Goal: Task Accomplishment & Management: Manage account settings

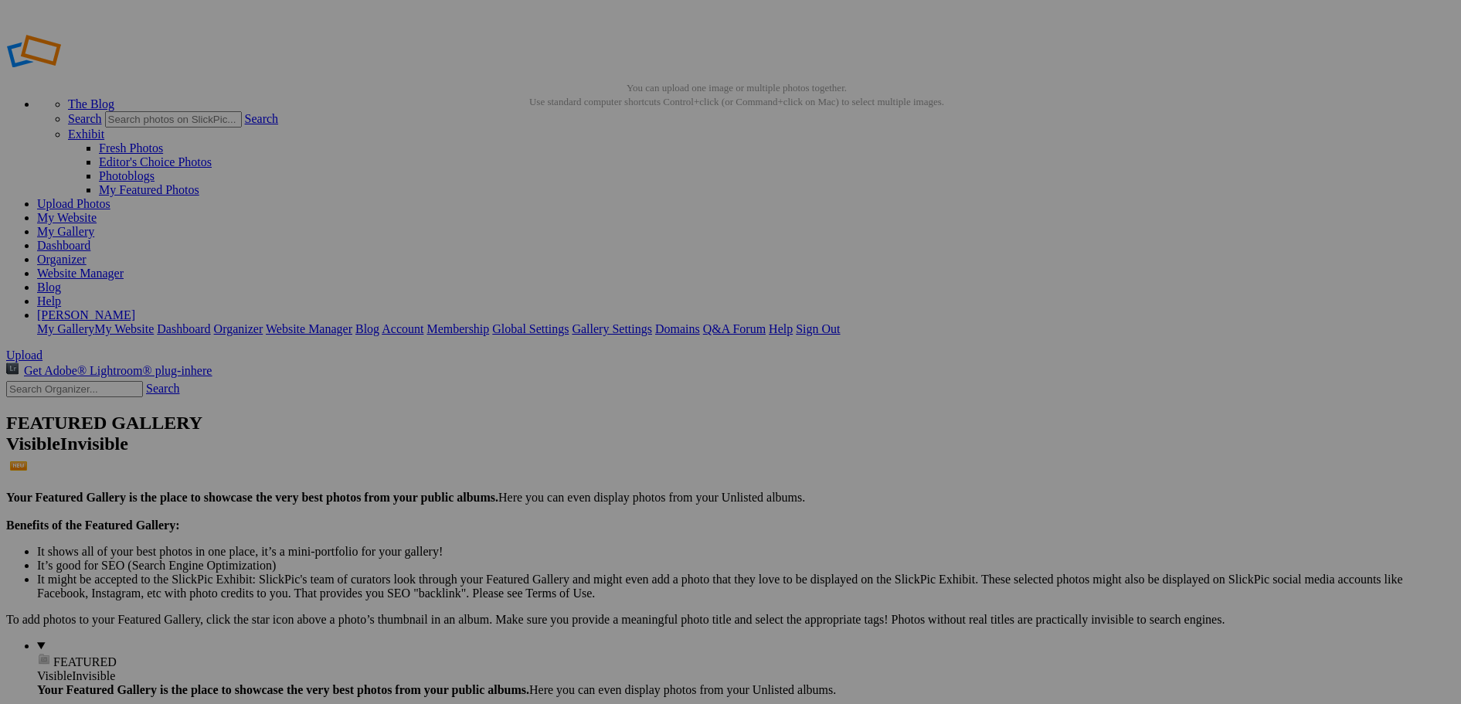
click at [87, 253] on link "Organizer" at bounding box center [61, 259] width 49 height 13
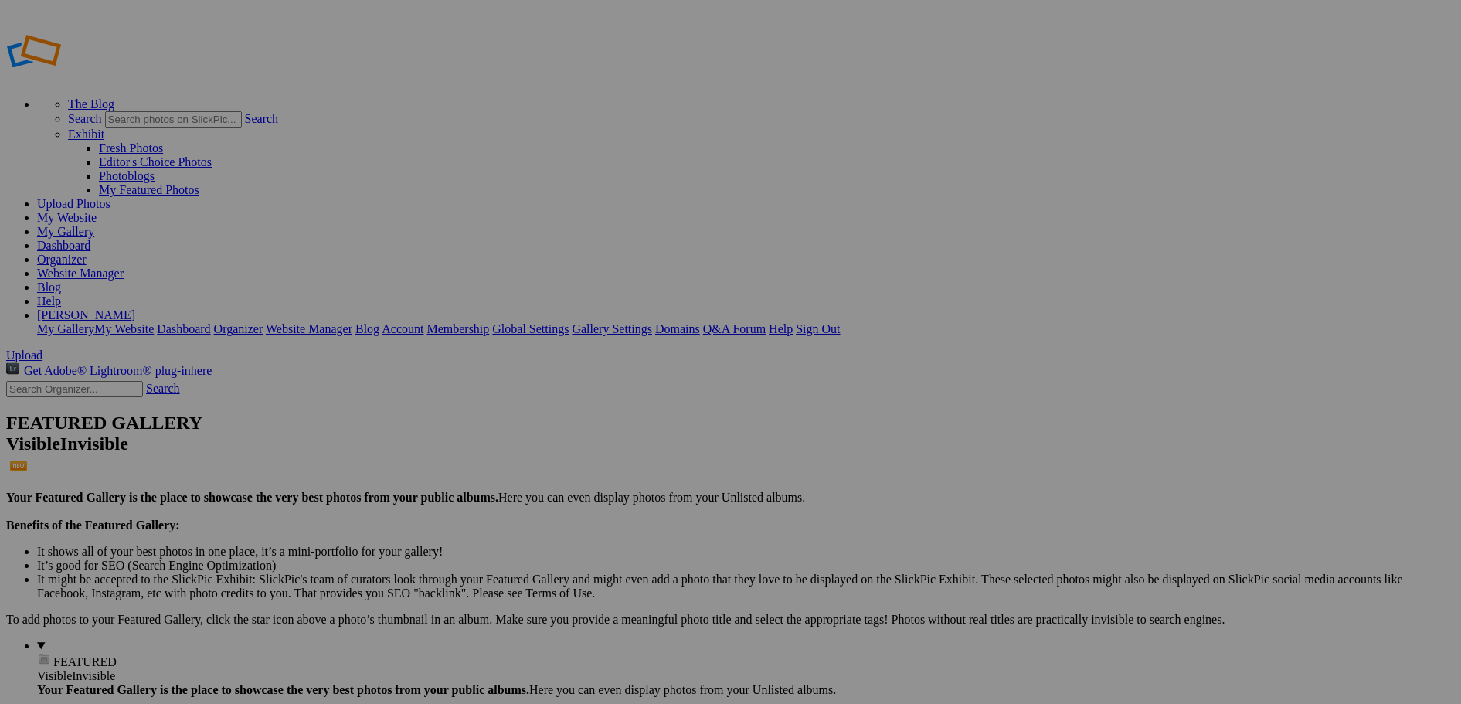
click at [87, 253] on link "Organizer" at bounding box center [61, 259] width 49 height 13
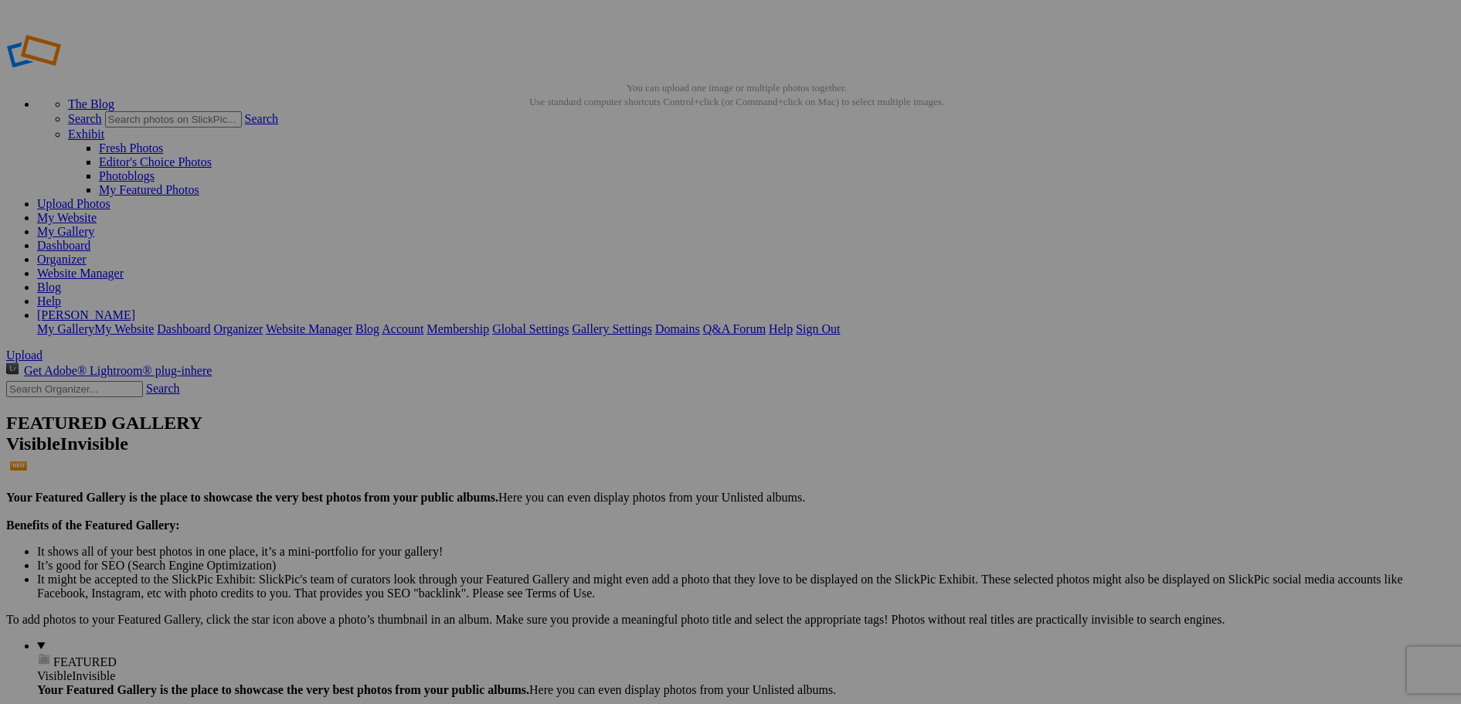
click at [87, 253] on link "Organizer" at bounding box center [61, 259] width 49 height 13
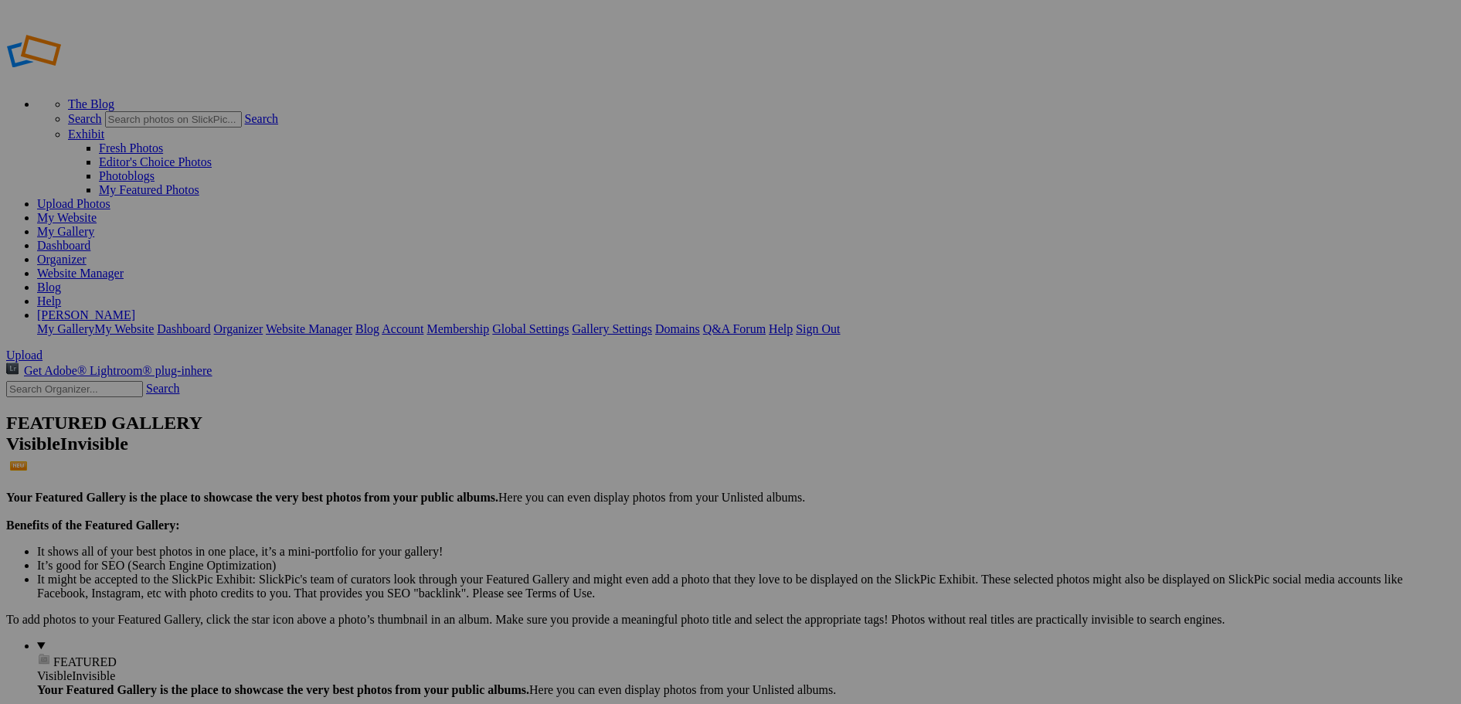
click at [97, 211] on link "My Website" at bounding box center [66, 217] width 59 height 13
drag, startPoint x: 807, startPoint y: 227, endPoint x: 378, endPoint y: 172, distance: 432.3
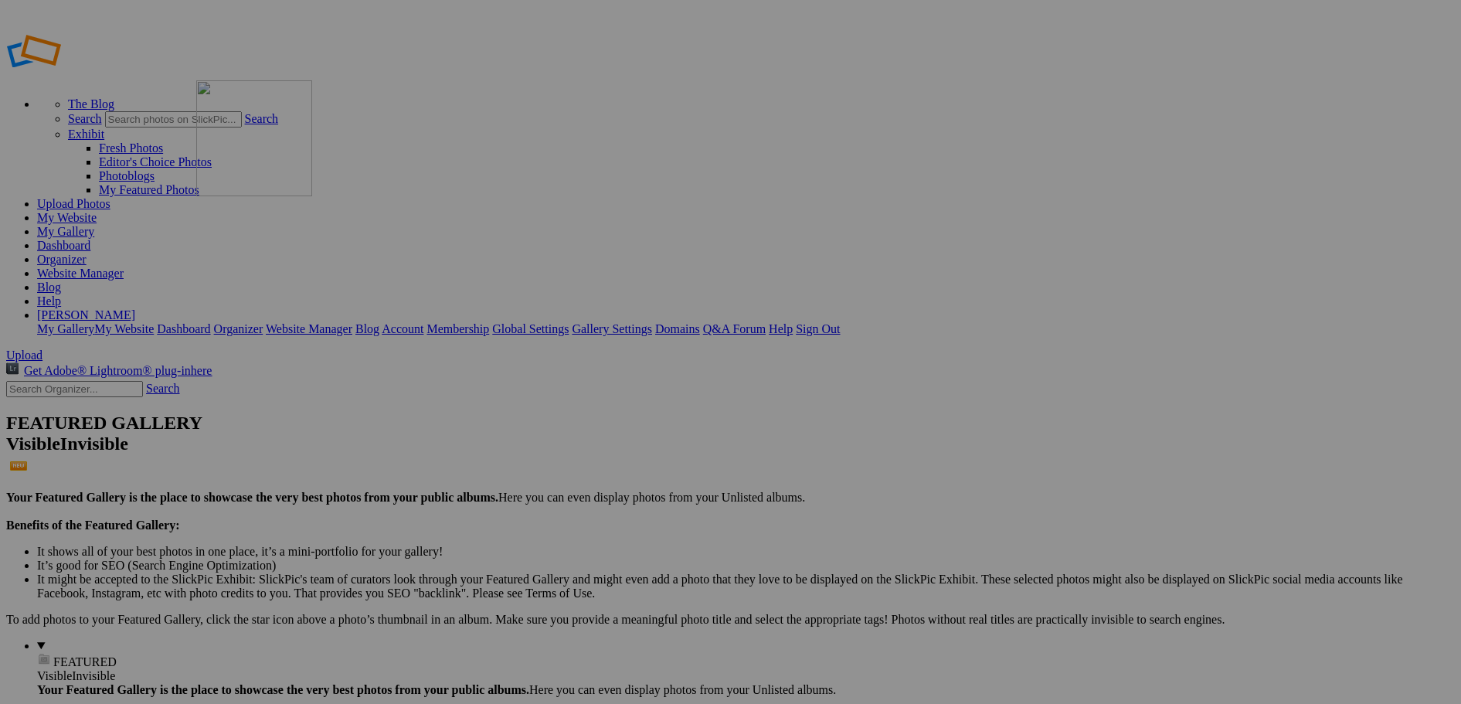
drag, startPoint x: 308, startPoint y: 250, endPoint x: 416, endPoint y: 189, distance: 123.8
drag, startPoint x: 952, startPoint y: 250, endPoint x: 507, endPoint y: 165, distance: 452.9
drag, startPoint x: 855, startPoint y: 237, endPoint x: 691, endPoint y: 180, distance: 174.2
drag, startPoint x: 983, startPoint y: 250, endPoint x: 797, endPoint y: 168, distance: 203.0
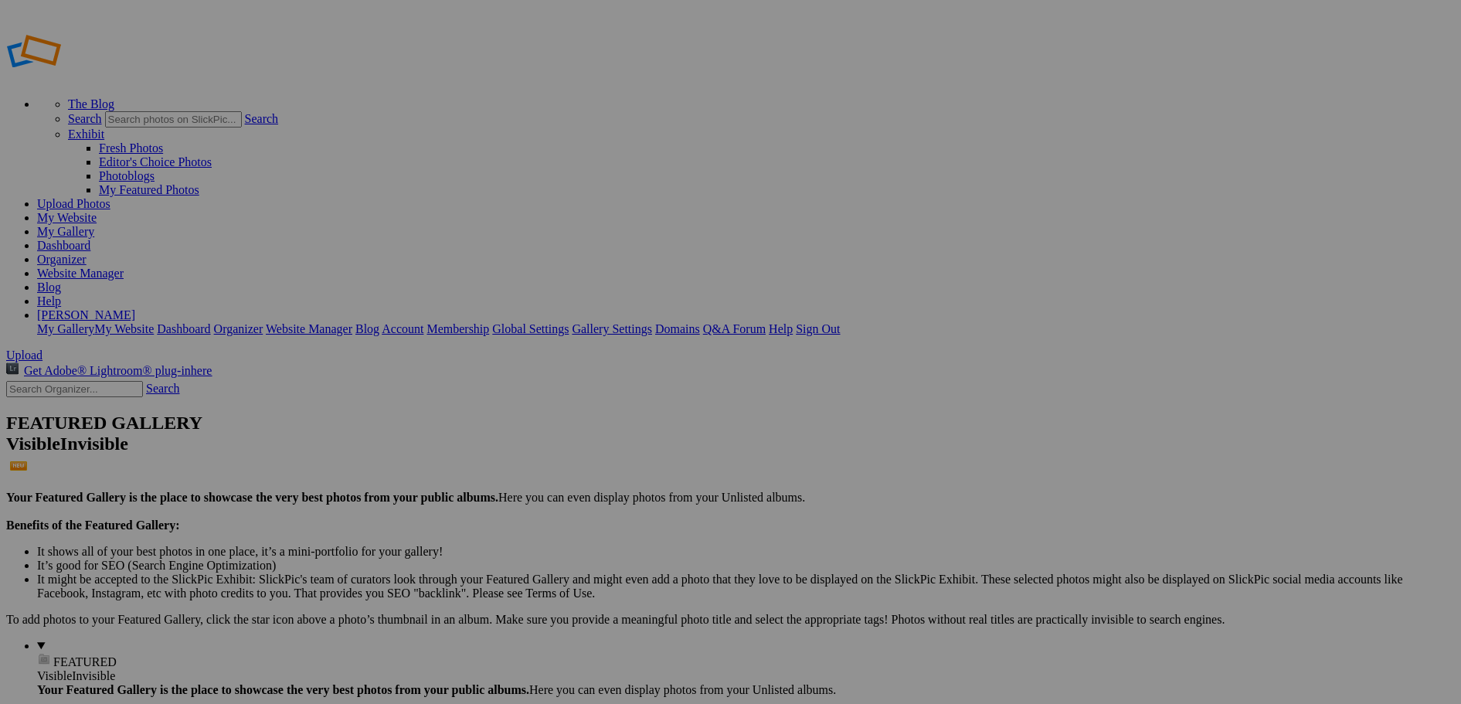
drag, startPoint x: 1377, startPoint y: 437, endPoint x: 1188, endPoint y: 408, distance: 190.8
click at [87, 253] on link "Organizer" at bounding box center [61, 259] width 49 height 13
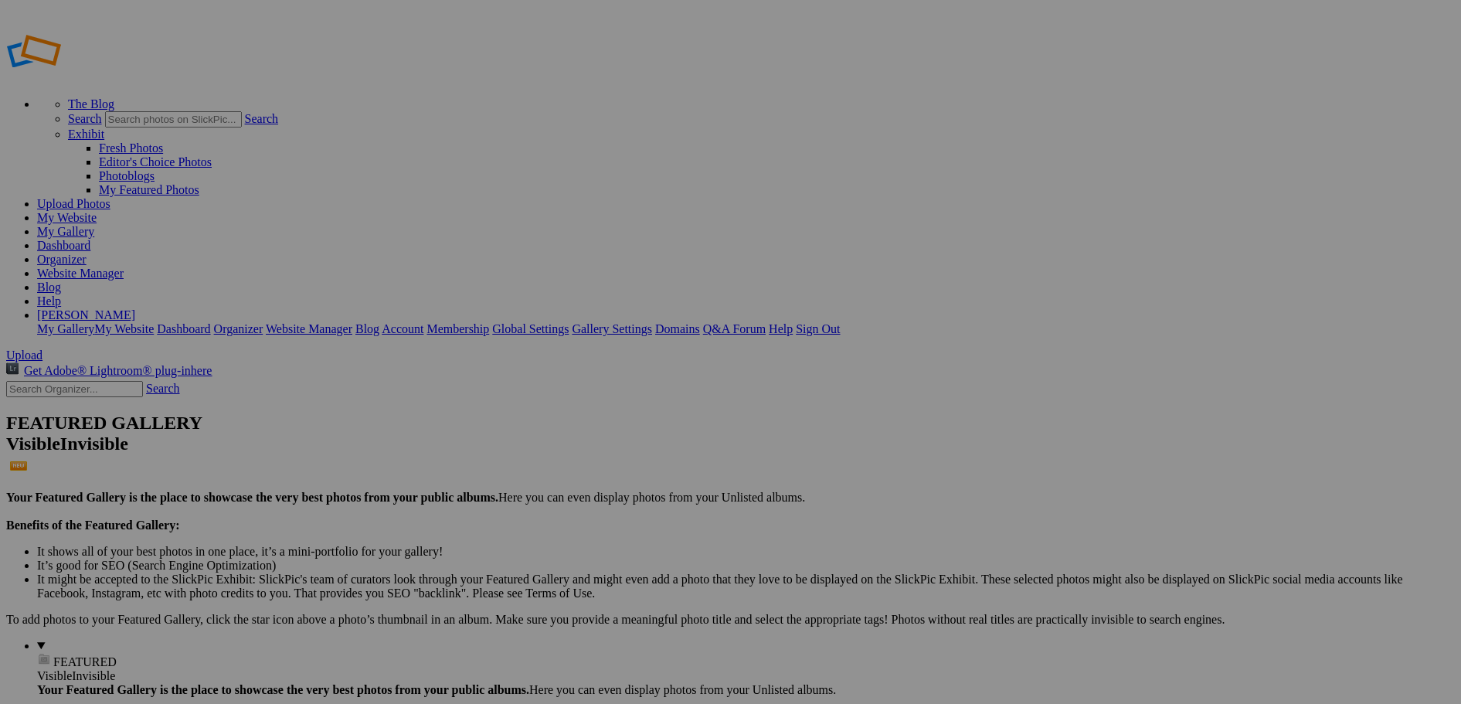
click at [124, 267] on link "Website Manager" at bounding box center [80, 273] width 87 height 13
